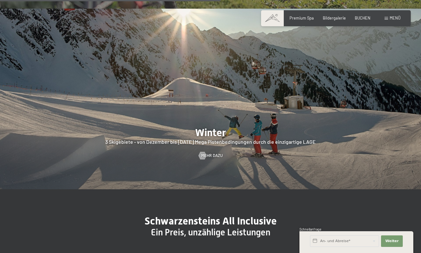
scroll to position [1264, 0]
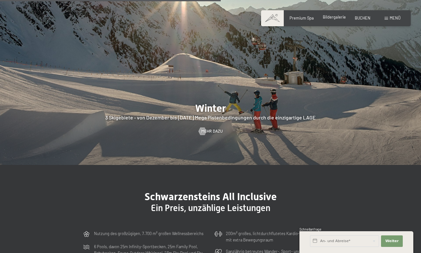
click at [332, 17] on span "Bildergalerie" at bounding box center [334, 16] width 23 height 5
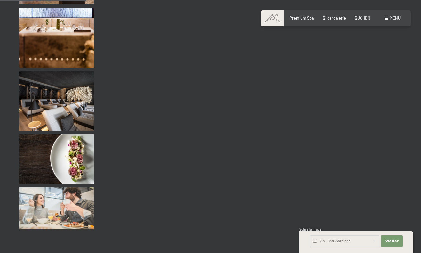
scroll to position [1220, 0]
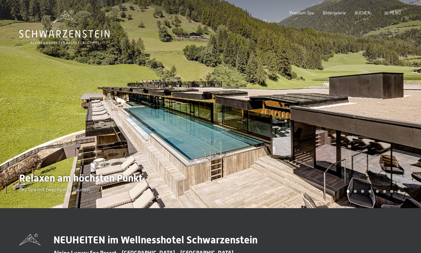
click at [406, 117] on div at bounding box center [316, 104] width 211 height 208
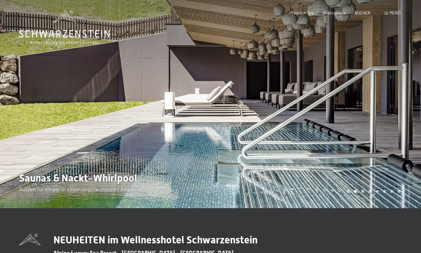
click at [80, 95] on div at bounding box center [105, 104] width 211 height 208
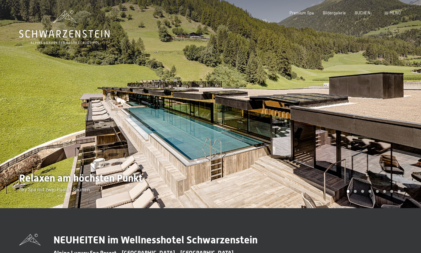
click at [390, 121] on div at bounding box center [316, 104] width 211 height 208
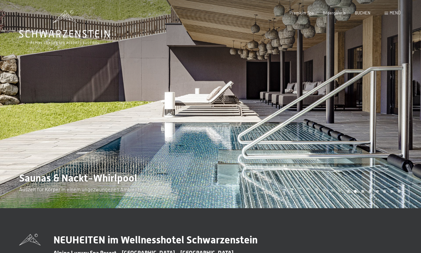
click at [390, 121] on div at bounding box center [316, 104] width 211 height 208
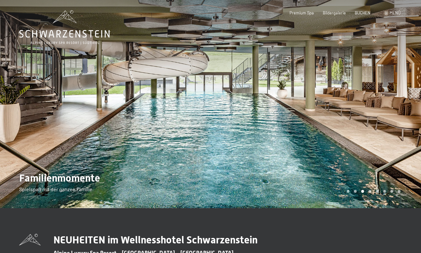
click at [390, 121] on div at bounding box center [316, 104] width 211 height 208
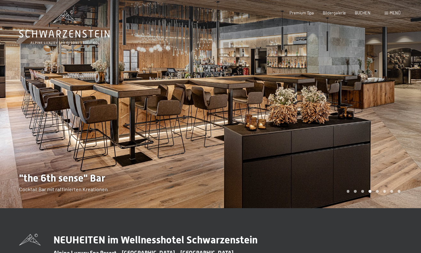
click at [390, 121] on div at bounding box center [316, 104] width 211 height 208
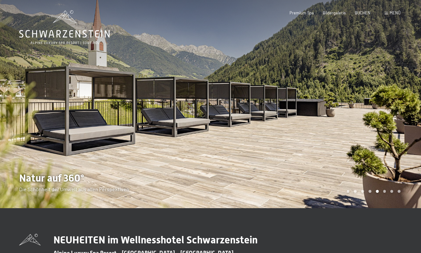
click at [390, 121] on div at bounding box center [316, 104] width 211 height 208
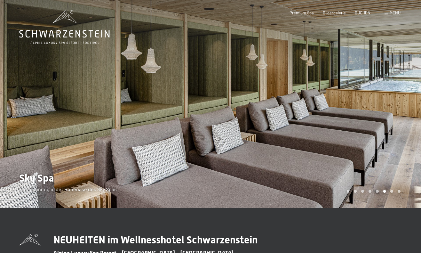
click at [390, 121] on div at bounding box center [316, 104] width 211 height 208
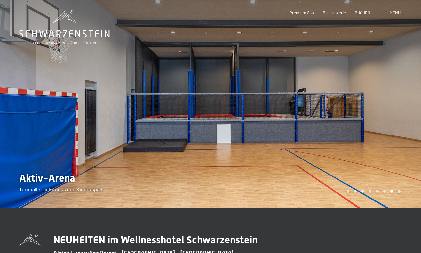
click at [390, 121] on div at bounding box center [316, 104] width 211 height 208
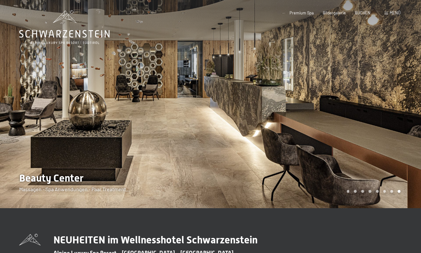
click at [390, 121] on div at bounding box center [316, 104] width 211 height 208
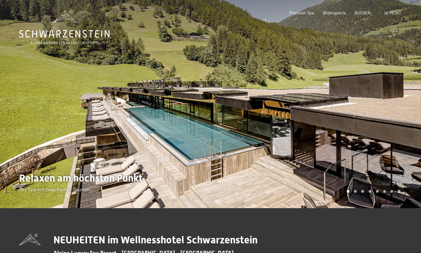
click at [390, 121] on div at bounding box center [316, 104] width 211 height 208
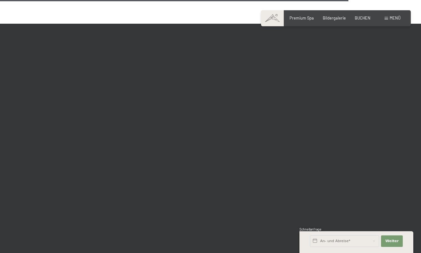
scroll to position [1632, 0]
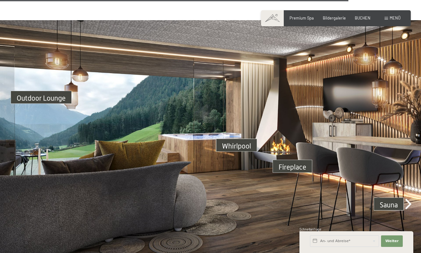
click at [412, 193] on img at bounding box center [210, 138] width 421 height 237
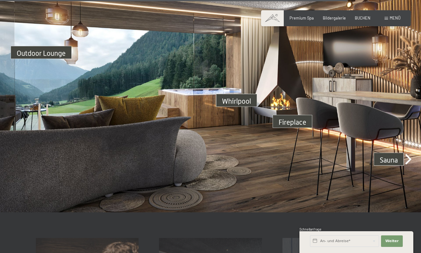
scroll to position [1651, 0]
